Goal: Find specific page/section: Find specific page/section

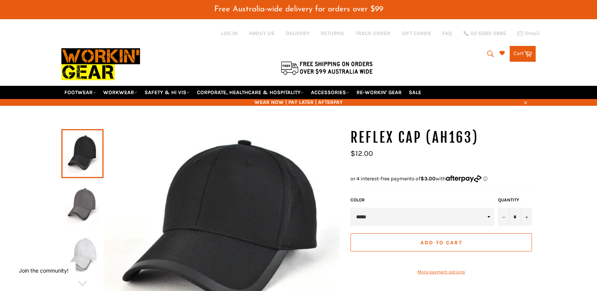
click at [487, 50] on icon "submit" at bounding box center [490, 54] width 8 height 8
paste input "CAP REFLEX 'AH13' BLACK"
type input "CAP REFLEX 'AH13' BLACK"
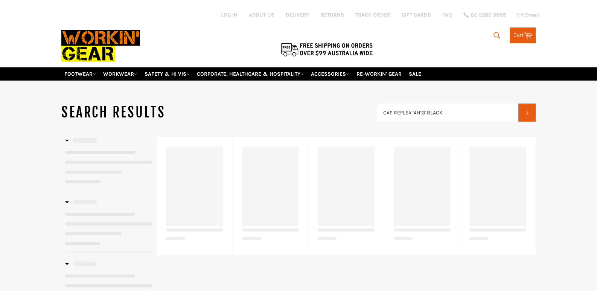
type input "CAP REFLEX 'AH13' BLACK"
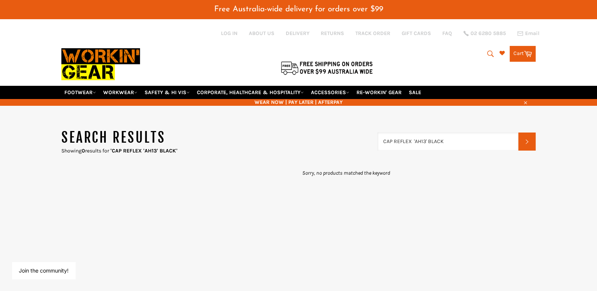
click at [441, 132] on input "CAP REFLEX 'AH13' BLACK" at bounding box center [447, 141] width 141 height 18
click at [506, 132] on input "CAP REFLEX 'AH13' BLACK" at bounding box center [447, 141] width 141 height 18
click at [512, 132] on input "CAP REFLEX 'AH13' BLACK" at bounding box center [447, 141] width 141 height 18
click at [458, 138] on input "Search" at bounding box center [447, 141] width 141 height 18
paste input "Y19251ORMED"
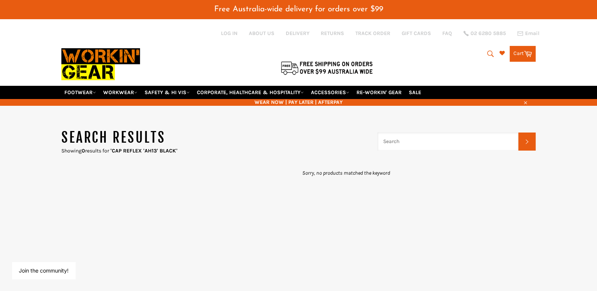
type input "Y19251ORMED"
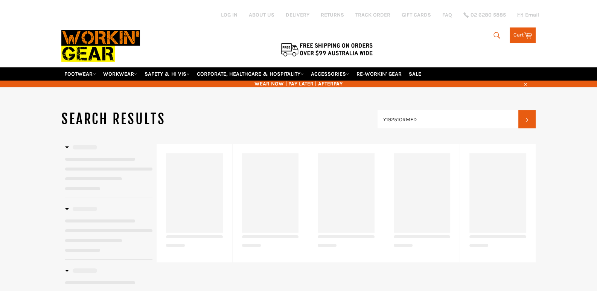
type input "Y19251ORMED"
type input "CAP REFLEX 'AH13' BLACK"
